Goal: Transaction & Acquisition: Purchase product/service

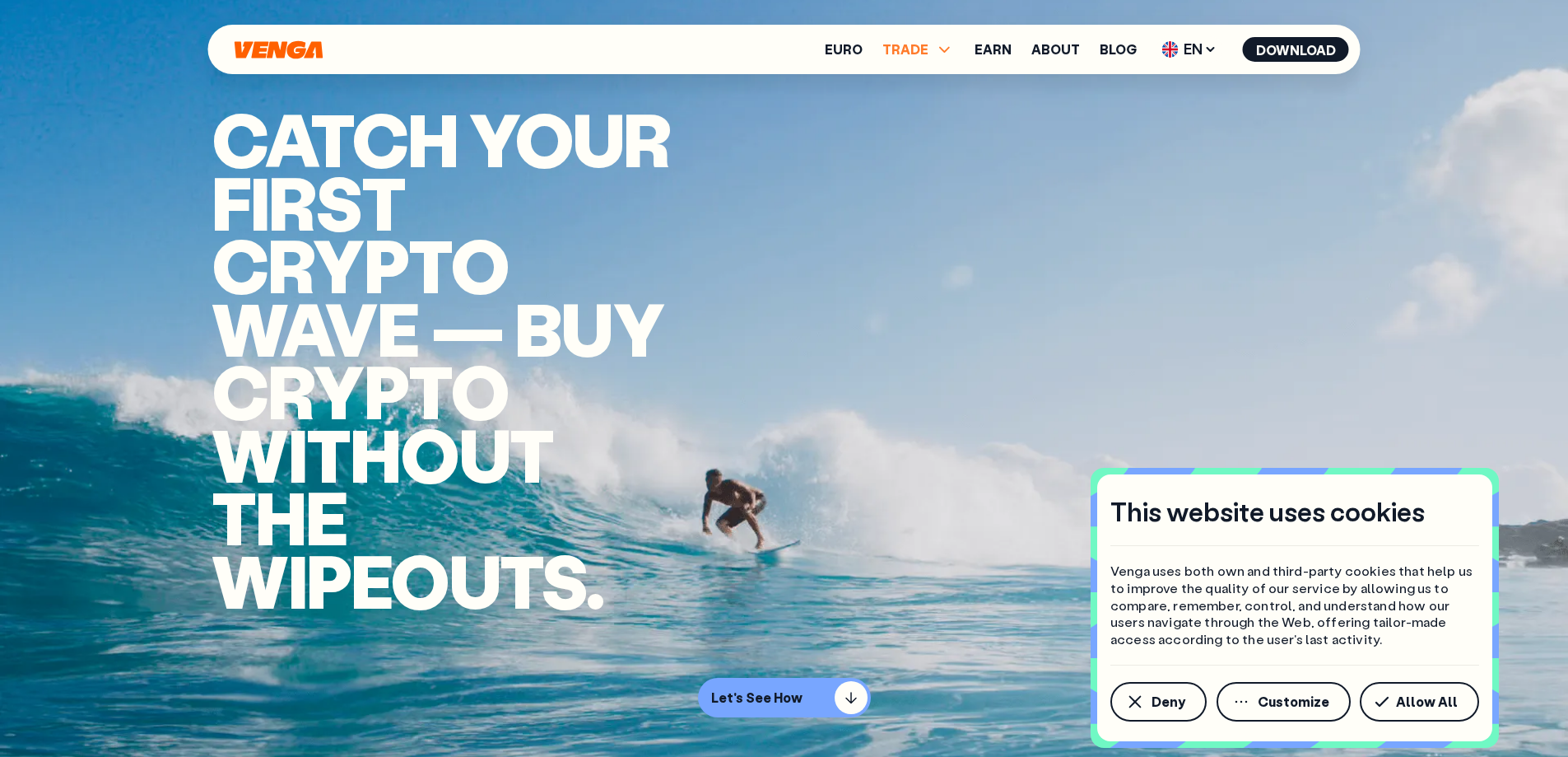
click at [939, 43] on icon at bounding box center [944, 49] width 20 height 20
click at [927, 83] on link "Buy" at bounding box center [917, 85] width 23 height 17
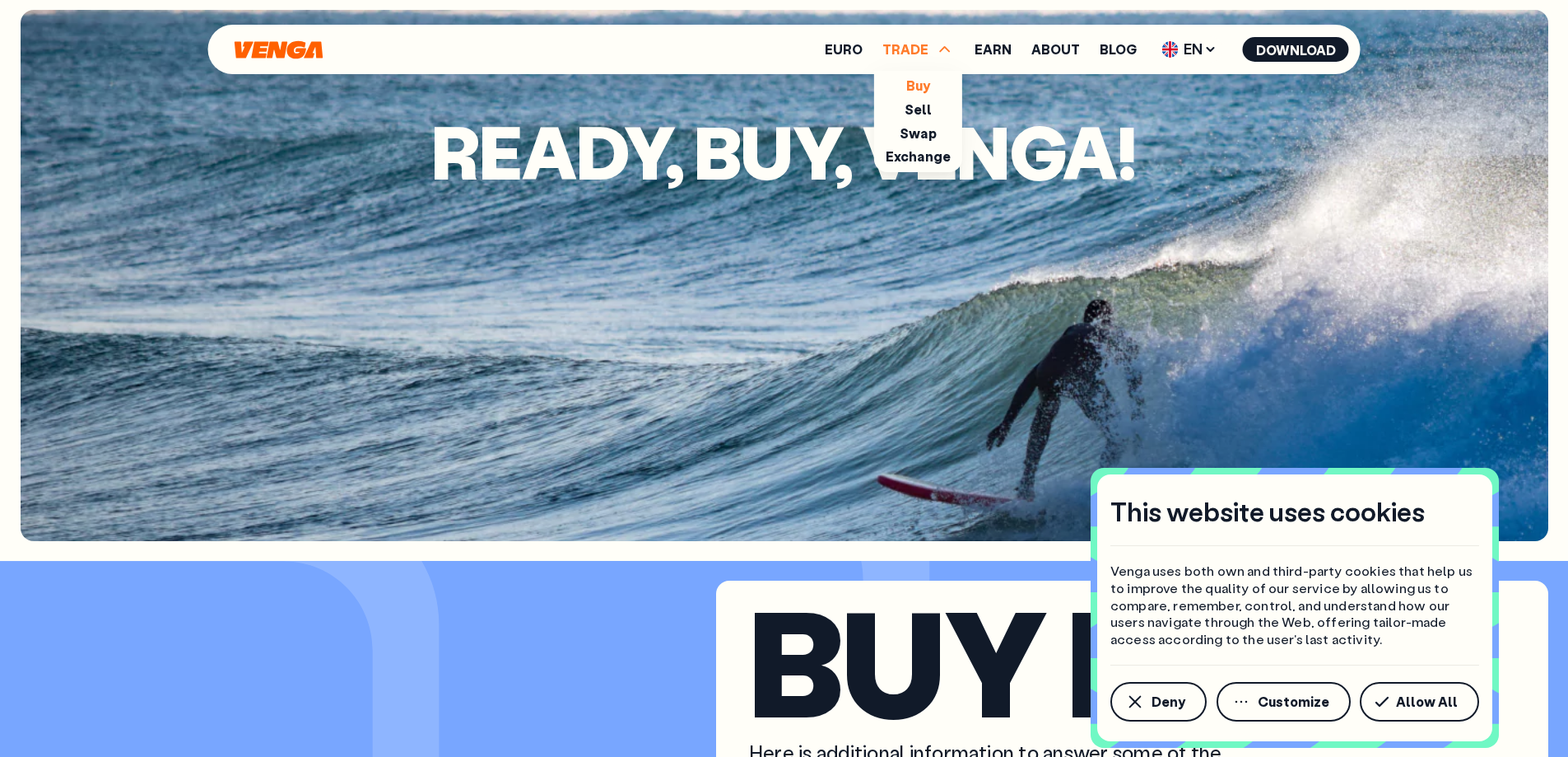
scroll to position [3952, 0]
click at [914, 87] on link "Buy" at bounding box center [917, 85] width 23 height 17
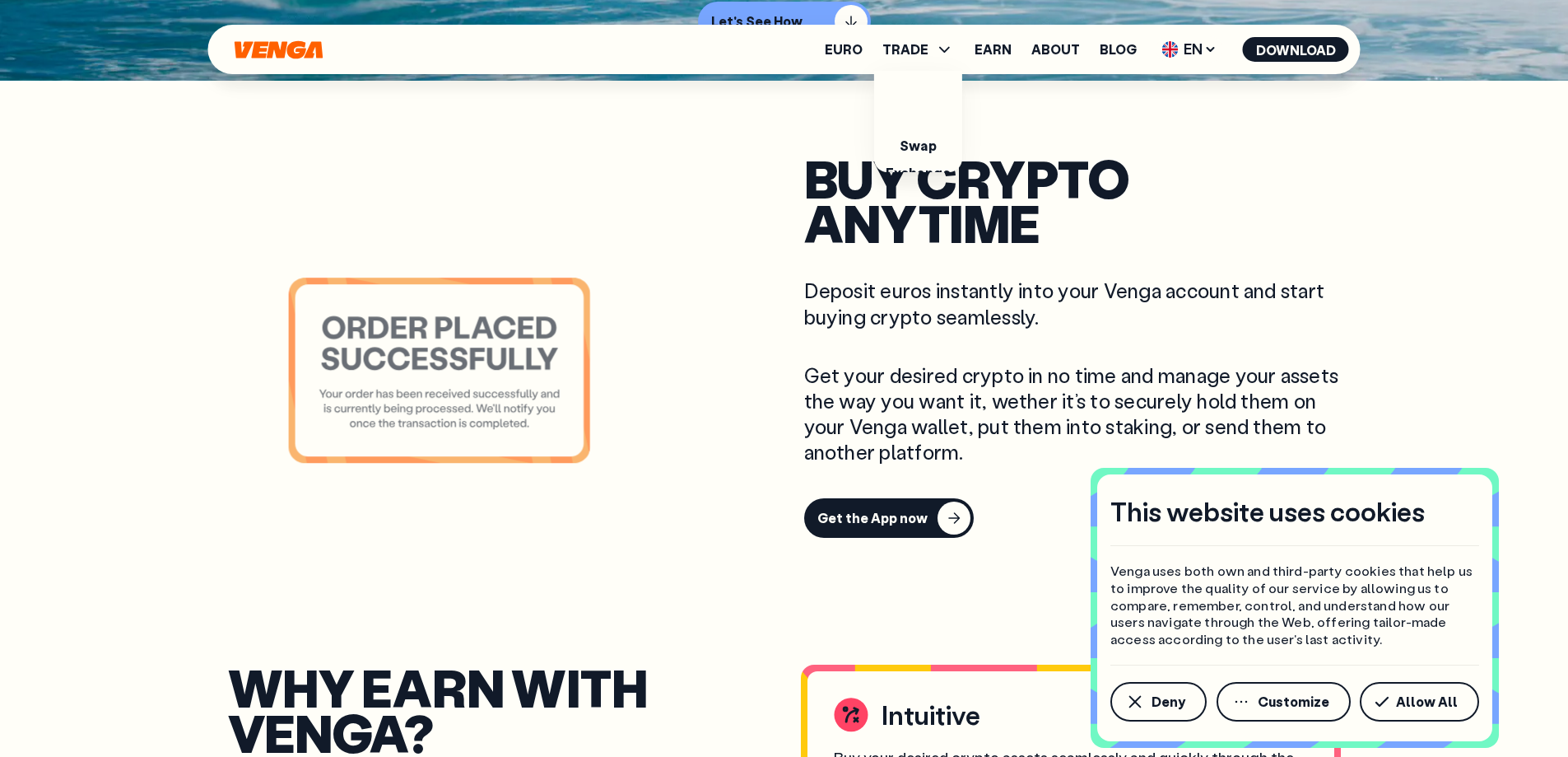
scroll to position [0, 0]
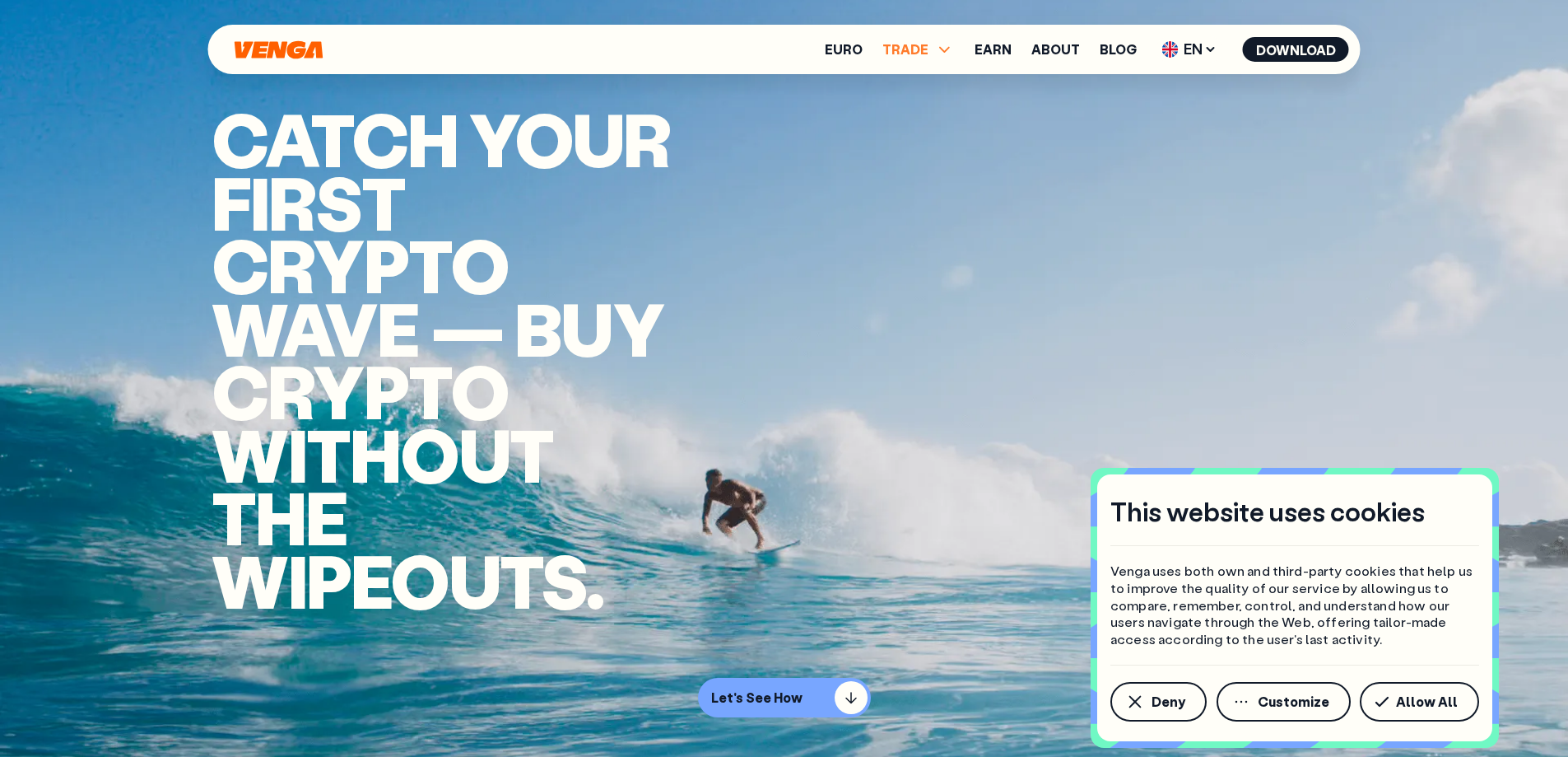
click at [916, 51] on span "TRADE" at bounding box center [905, 50] width 46 height 13
click at [928, 83] on link "Buy" at bounding box center [917, 85] width 23 height 17
click at [927, 98] on ul "Buy Sell Swap Exchange" at bounding box center [918, 121] width 88 height 101
click at [927, 107] on link "Sell" at bounding box center [919, 109] width 28 height 17
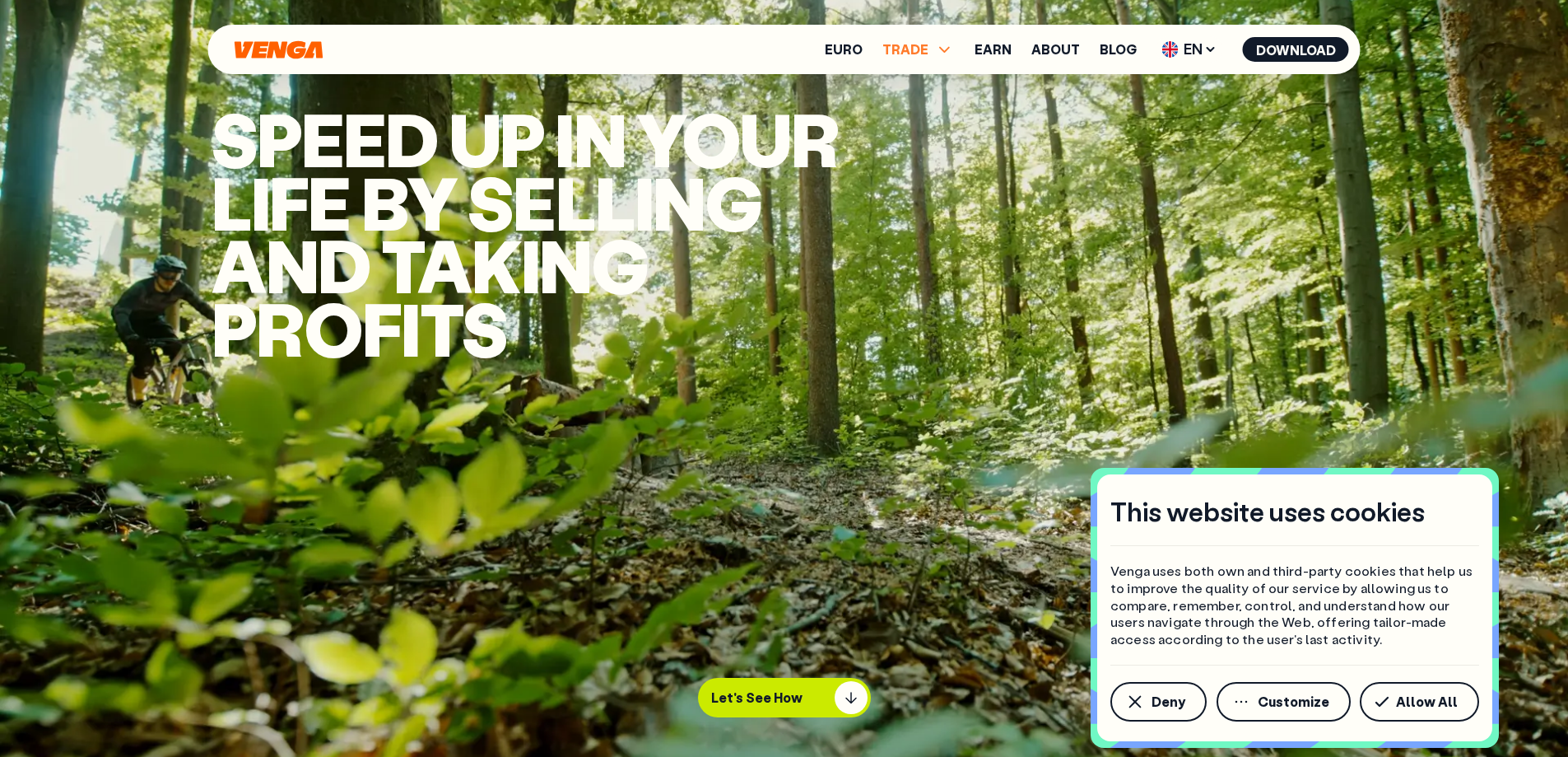
click at [932, 52] on span "TRADE" at bounding box center [918, 49] width 72 height 20
click at [930, 81] on link "Buy" at bounding box center [917, 85] width 23 height 17
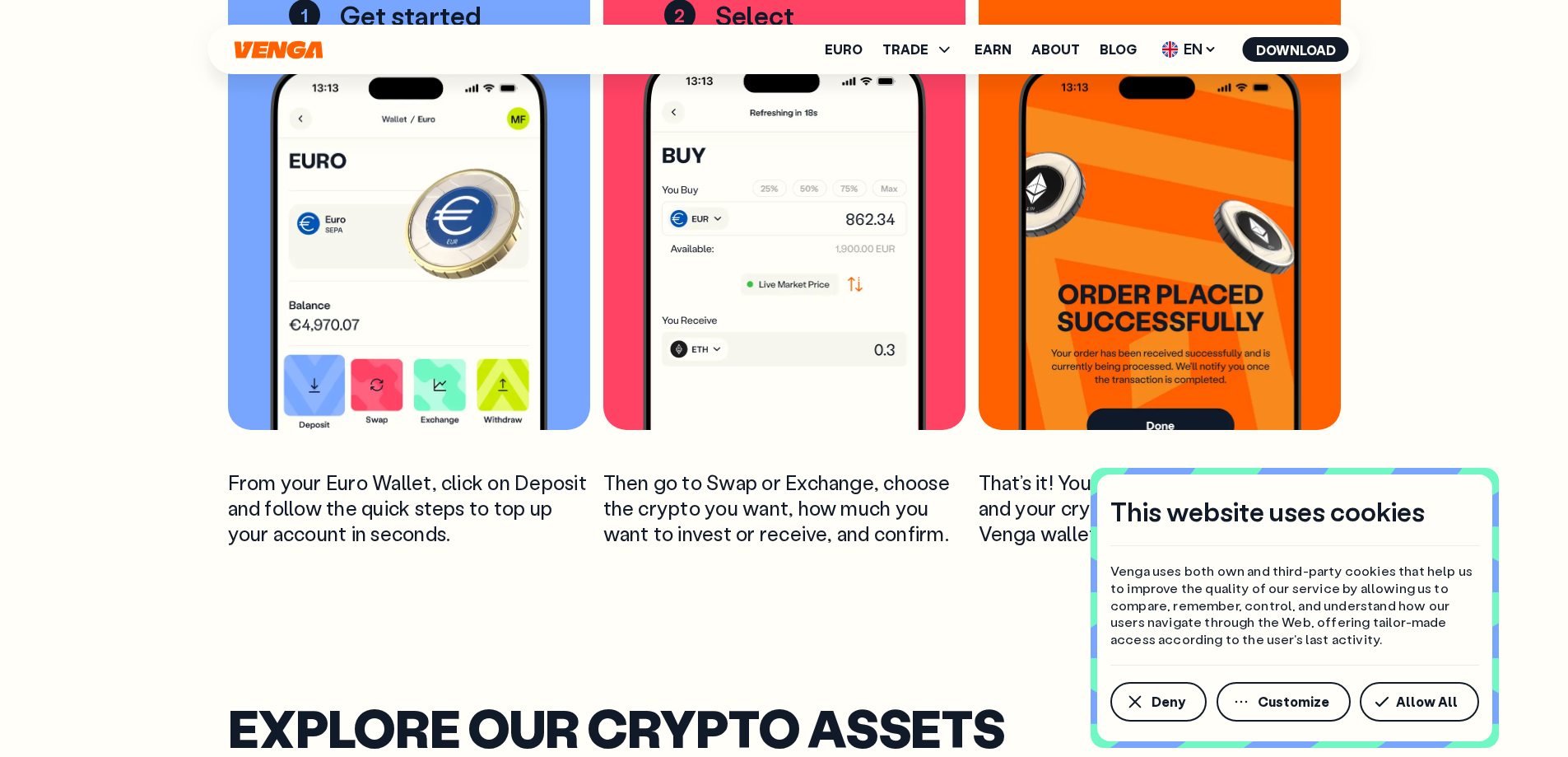
scroll to position [2635, 0]
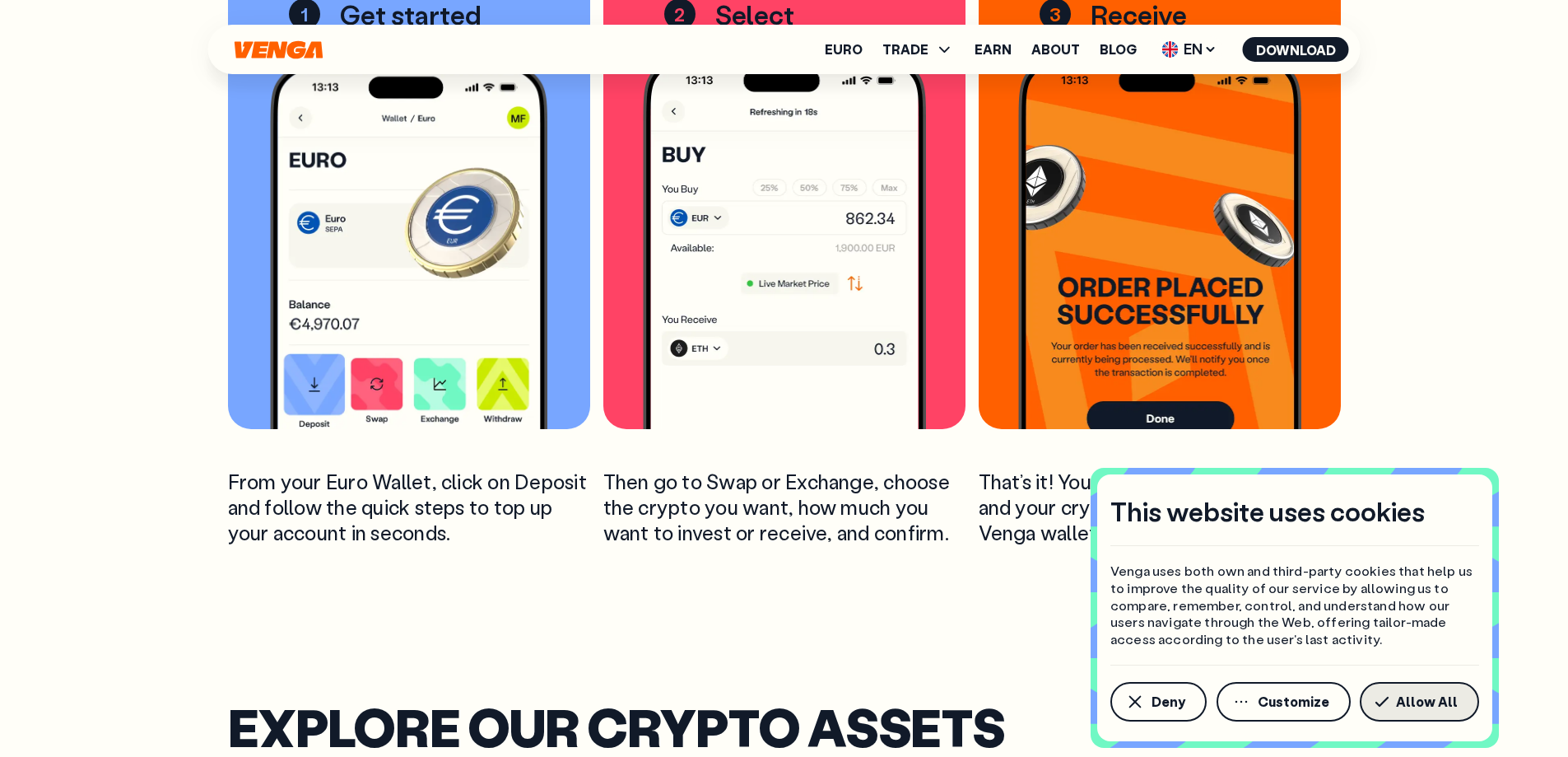
click at [1436, 689] on button "Allow All" at bounding box center [1419, 702] width 119 height 39
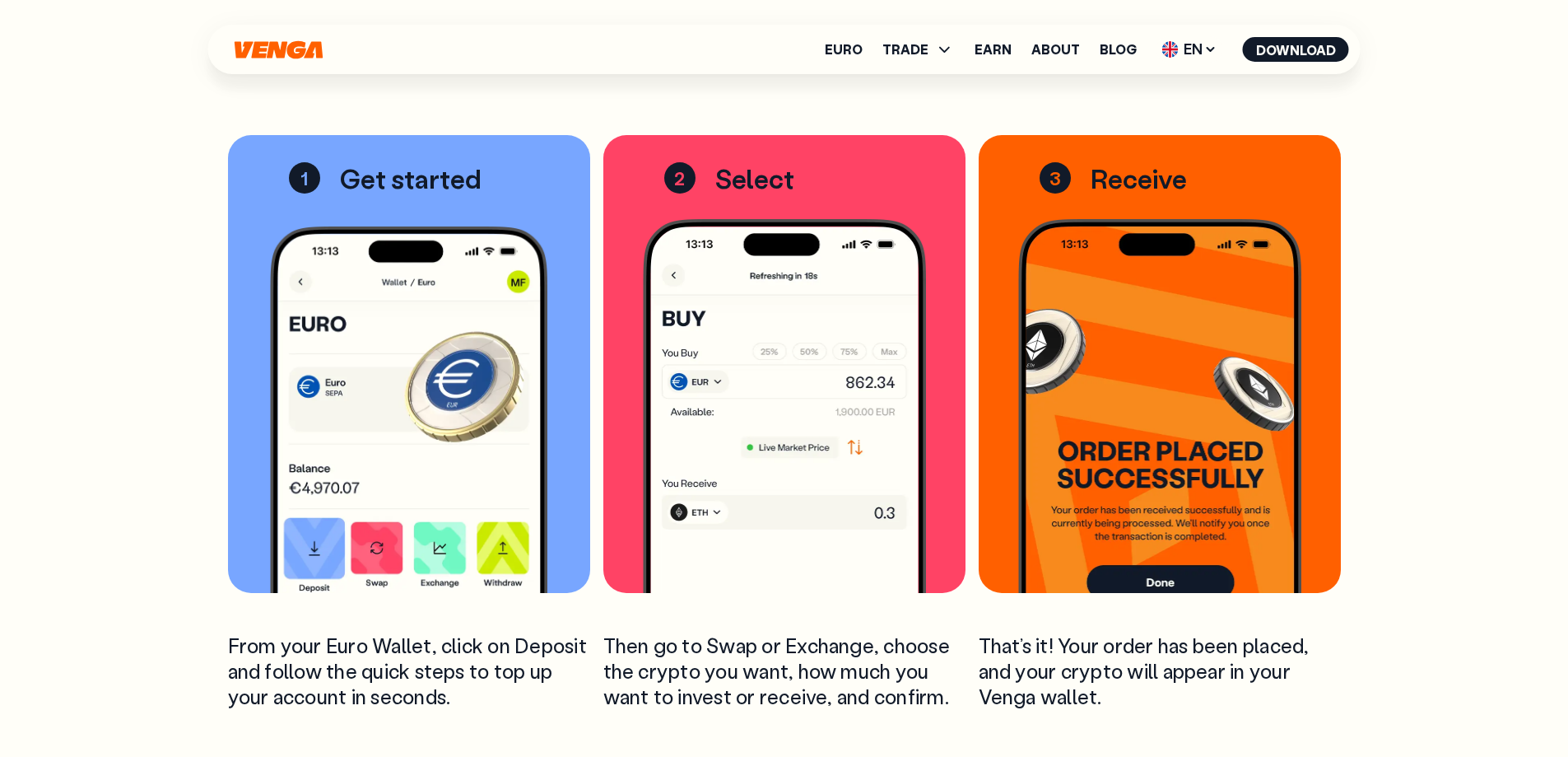
scroll to position [2470, 0]
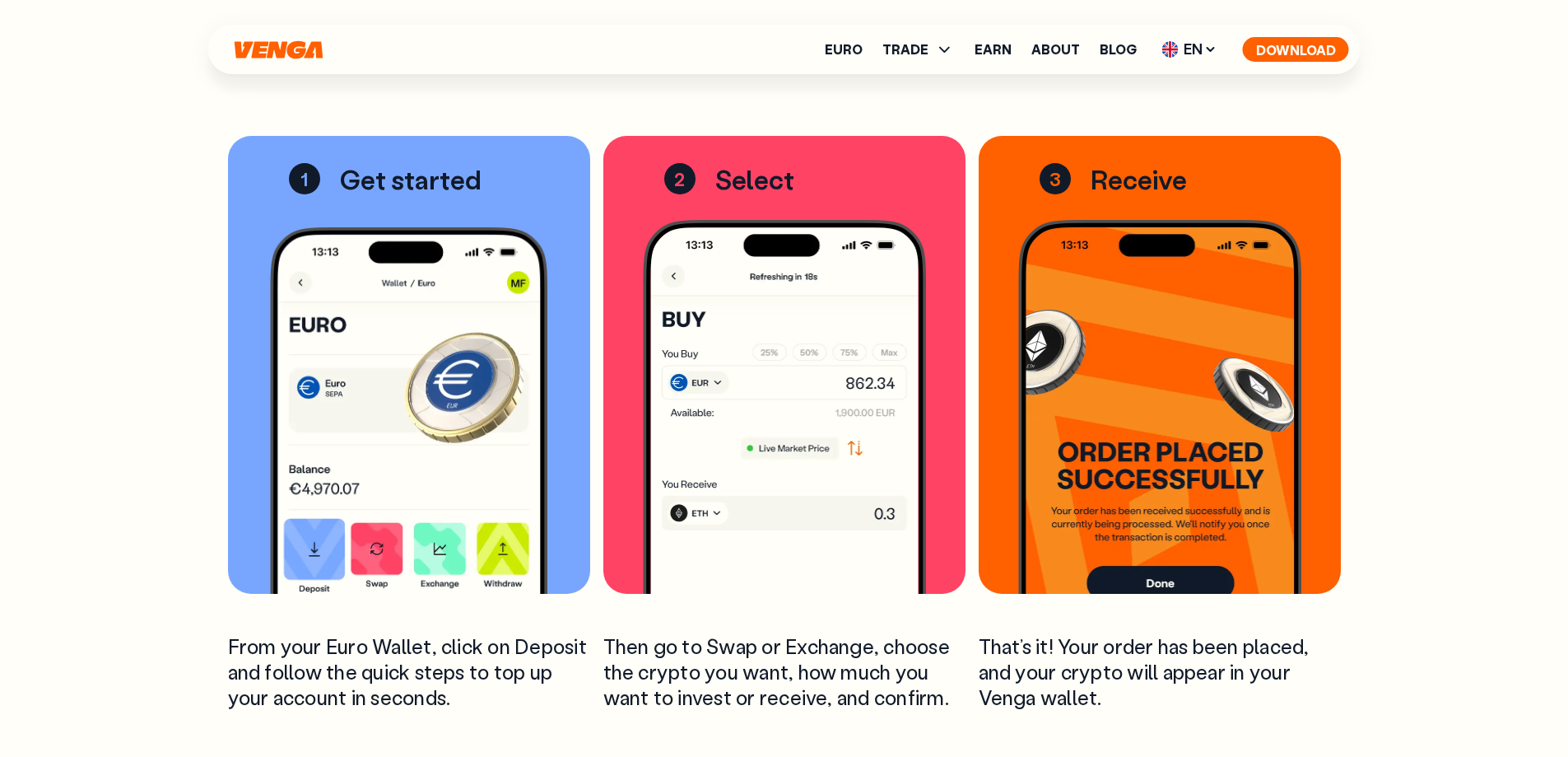
click at [1313, 43] on button "Download" at bounding box center [1295, 49] width 106 height 24
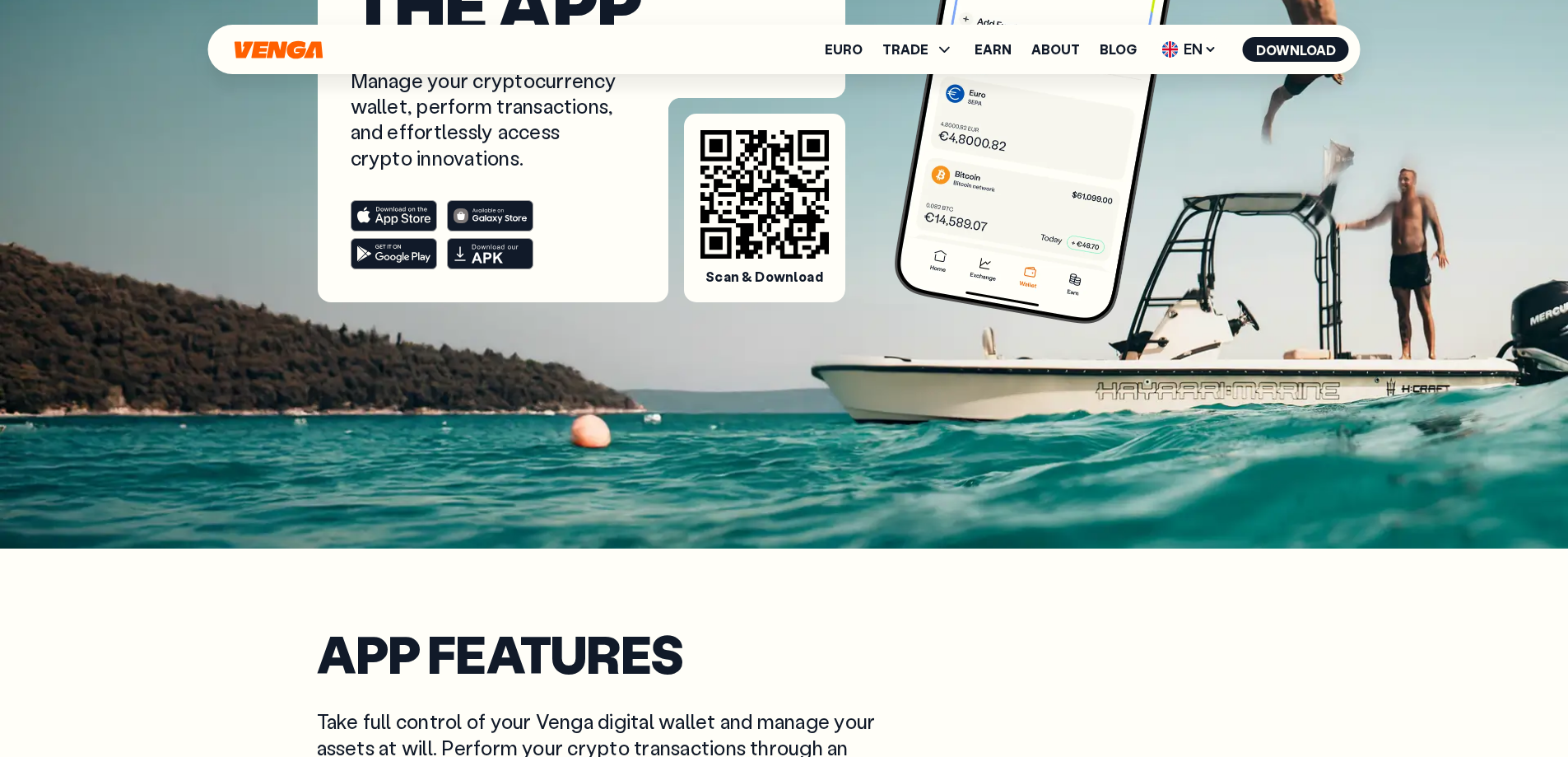
scroll to position [329, 0]
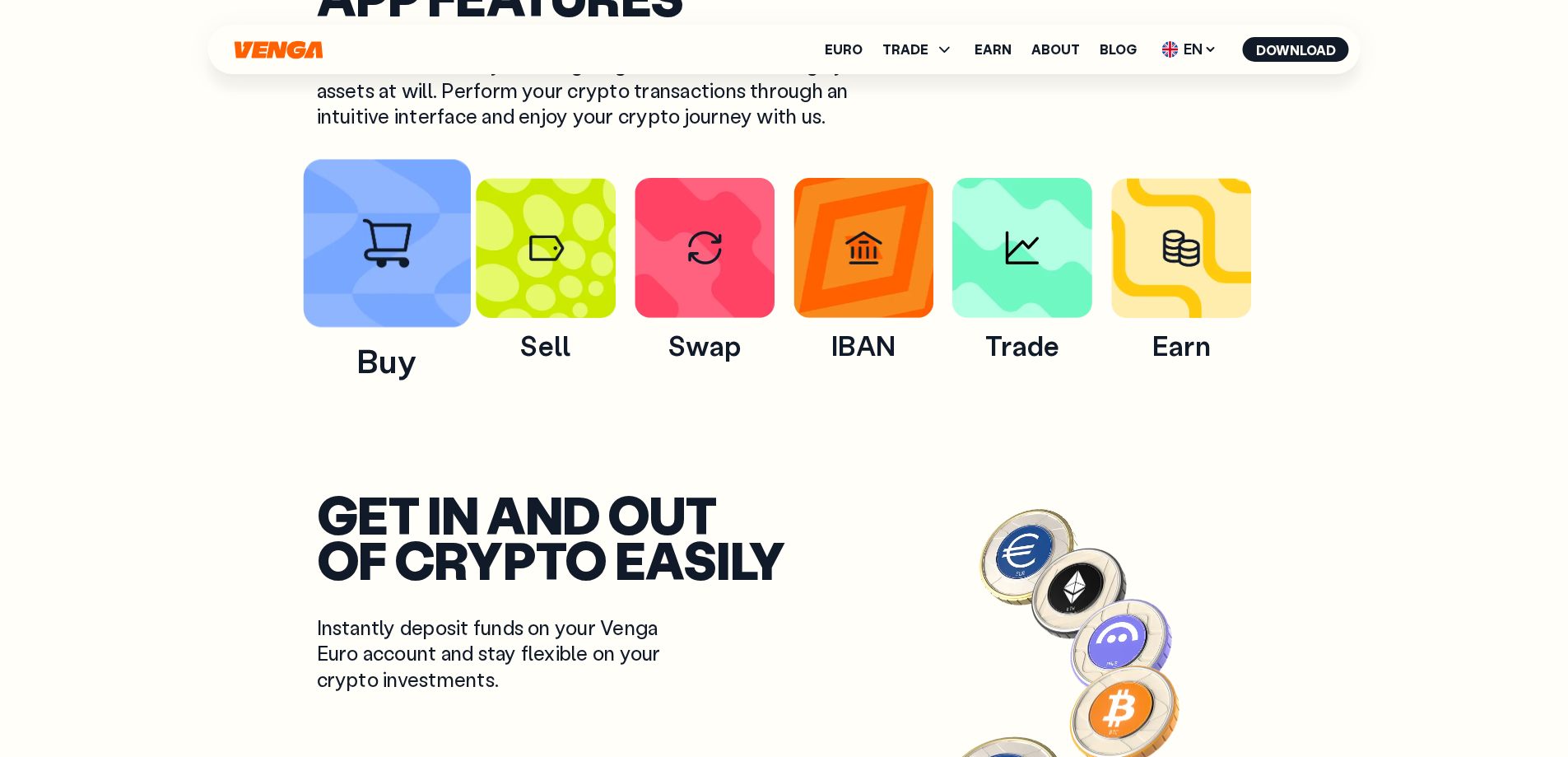
click at [430, 245] on img at bounding box center [386, 242] width 168 height 168
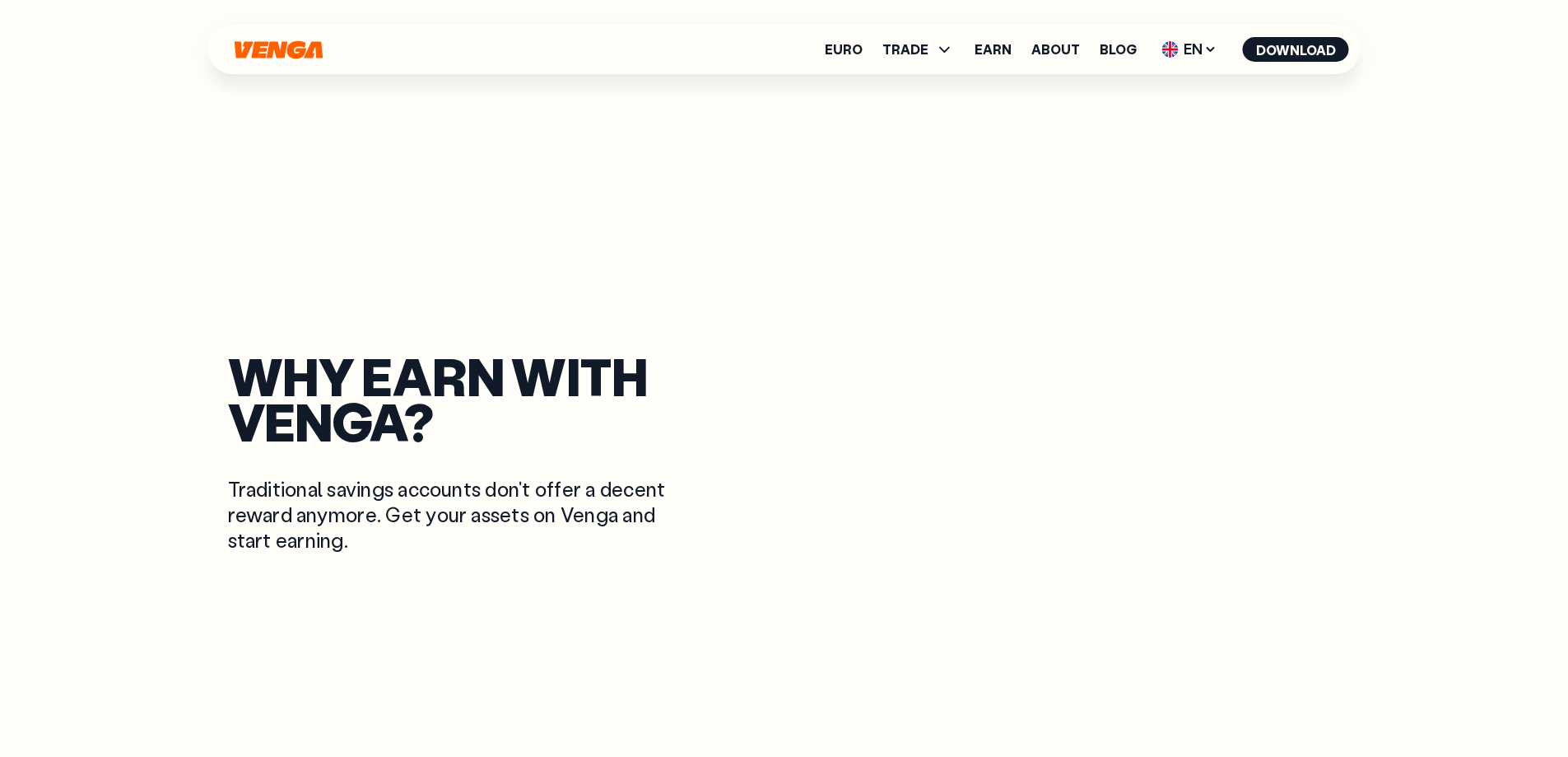
scroll to position [988, 0]
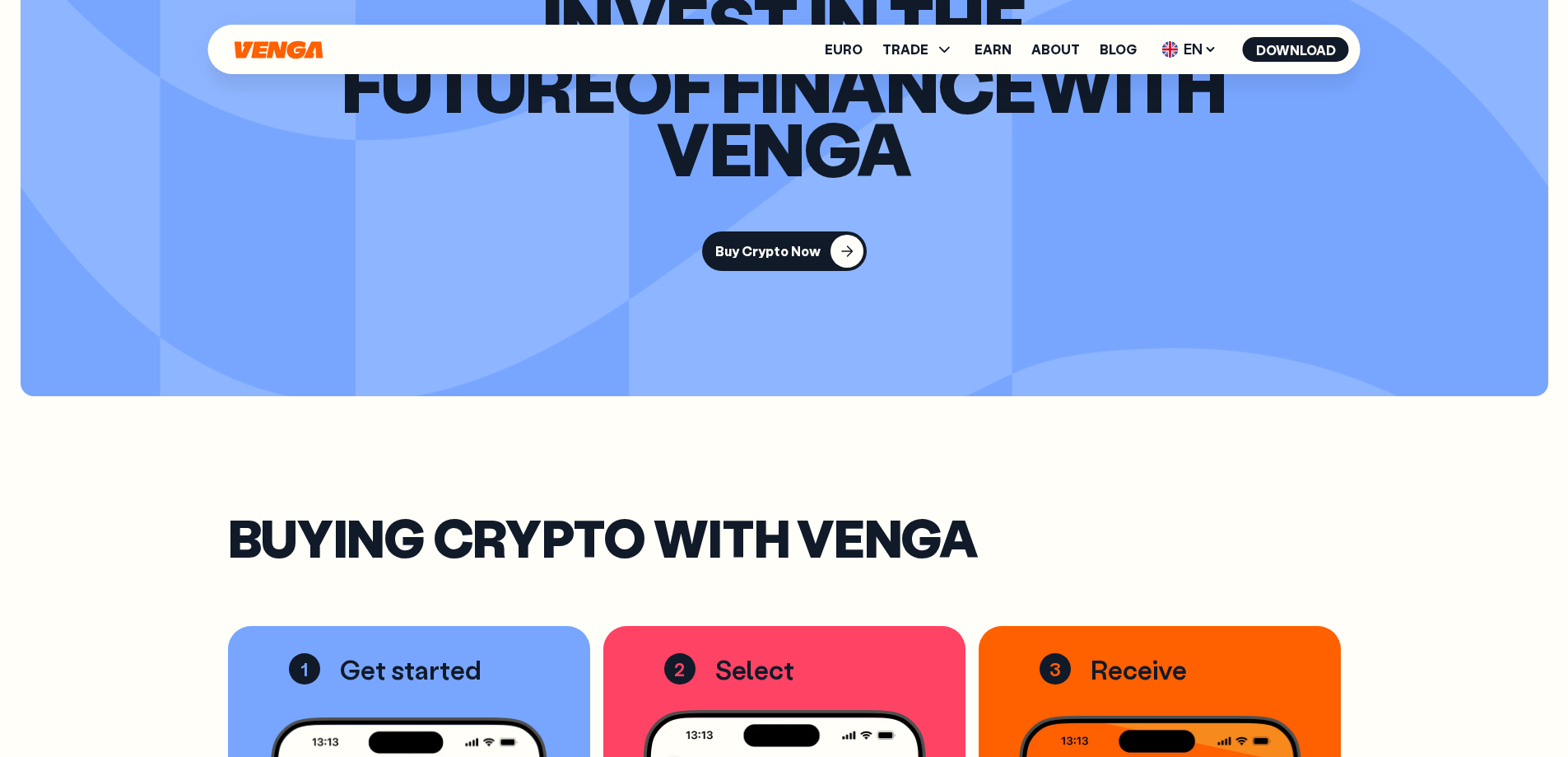
click at [815, 232] on button "Buy Crypto Now" at bounding box center [785, 251] width 165 height 39
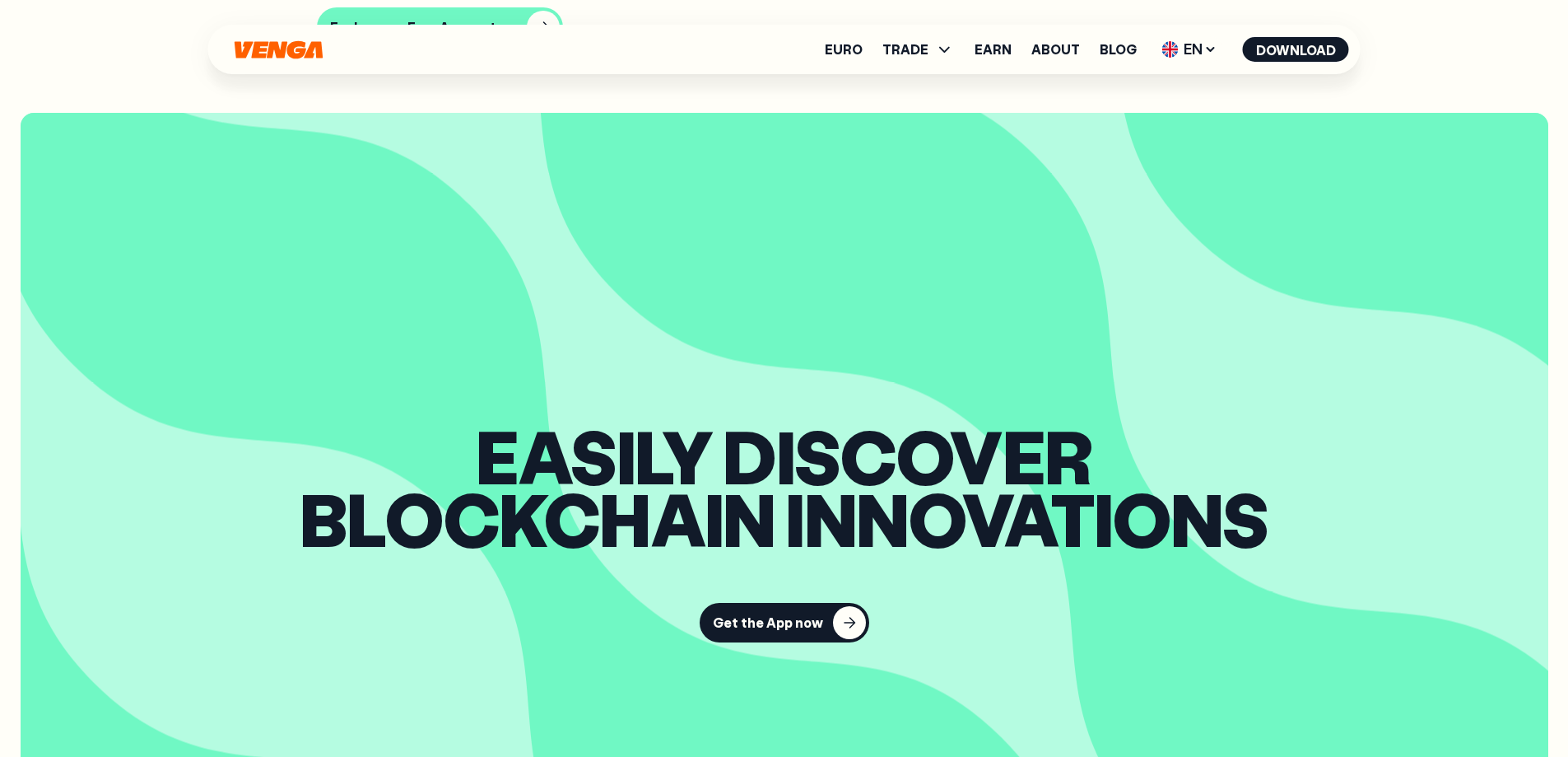
click at [782, 618] on div "Get the App now" at bounding box center [768, 623] width 111 height 17
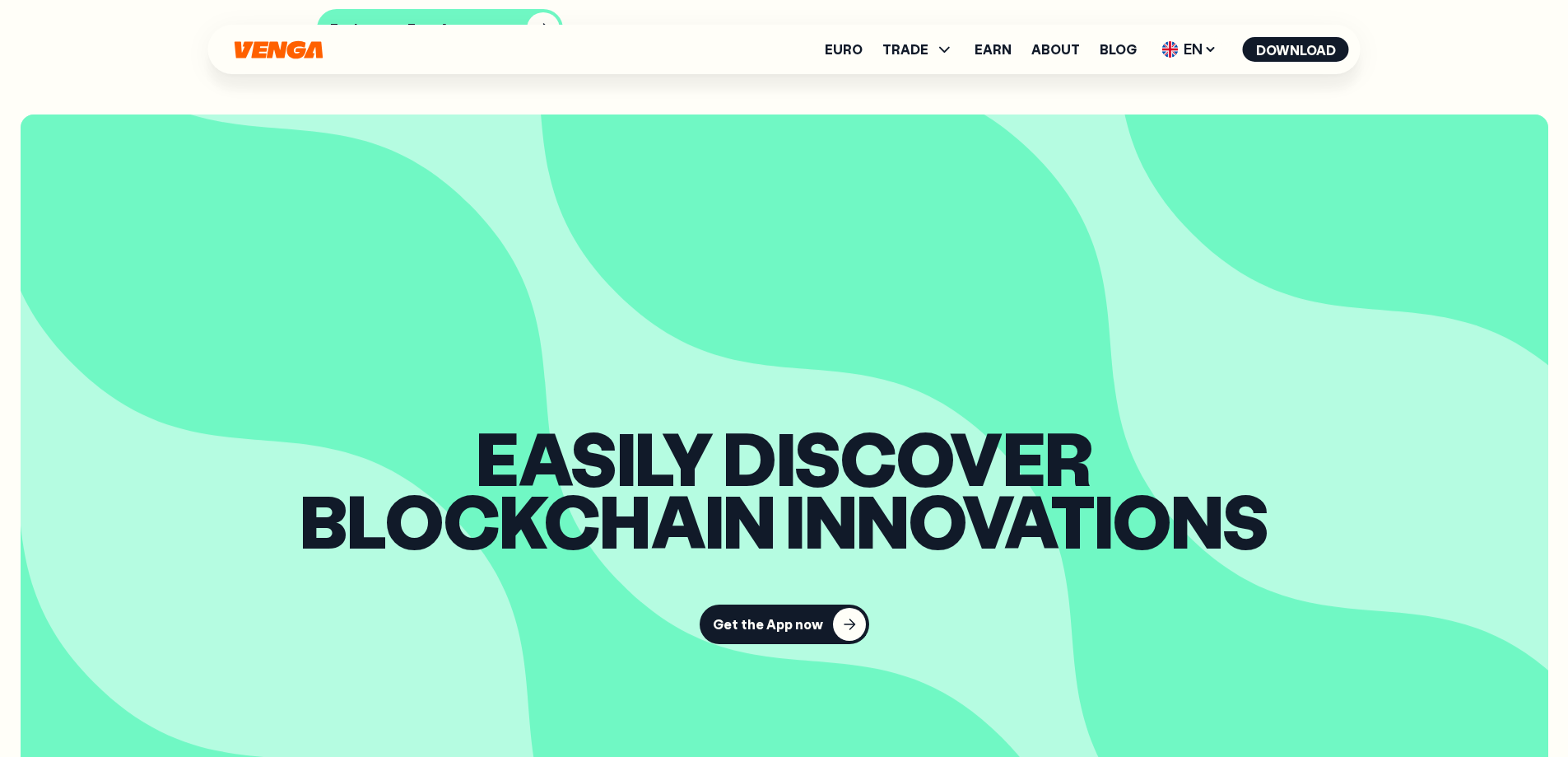
scroll to position [1811, 0]
click at [912, 43] on span "TRADE" at bounding box center [905, 50] width 46 height 13
click at [834, 628] on div "button" at bounding box center [849, 625] width 33 height 33
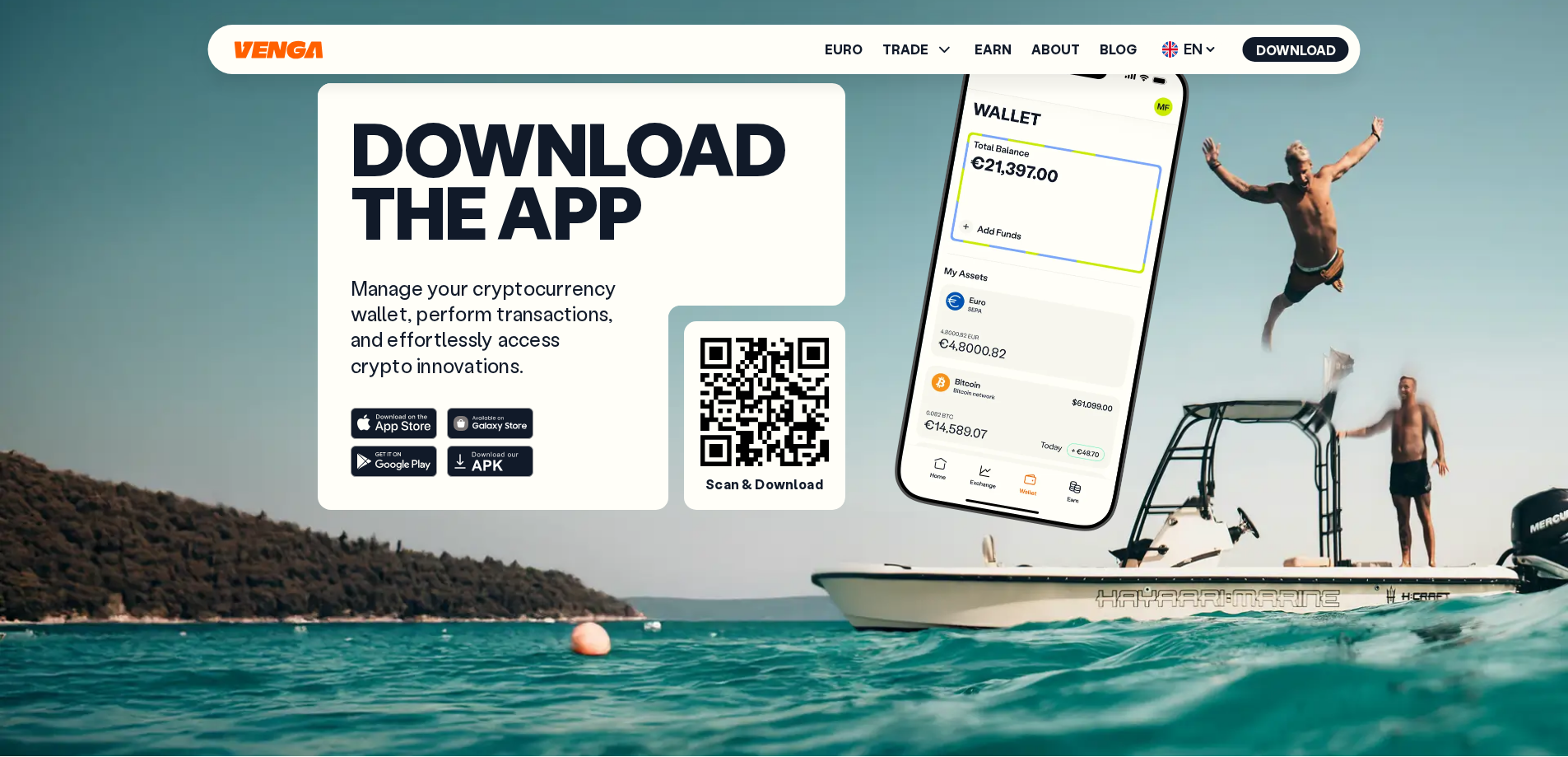
scroll to position [0, 0]
